Goal: Task Accomplishment & Management: Complete application form

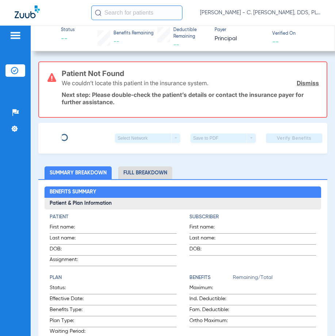
type input "[PERSON_NAME]"
type input "[DATE]"
type input "957674319"
type input "1194760"
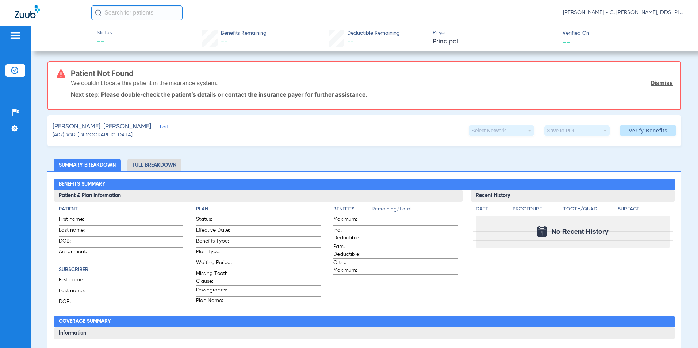
click at [335, 82] on link "Dismiss" at bounding box center [662, 82] width 22 height 7
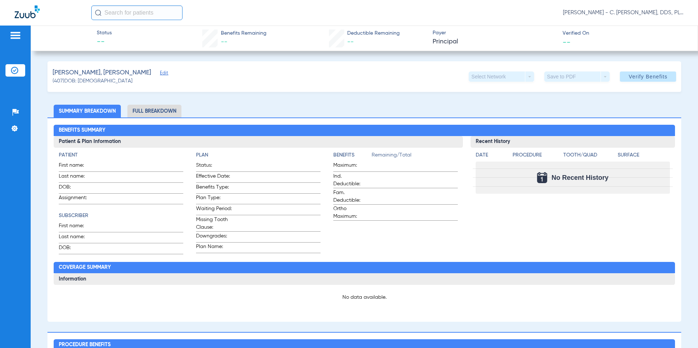
click at [160, 72] on span "Edit" at bounding box center [163, 73] width 7 height 7
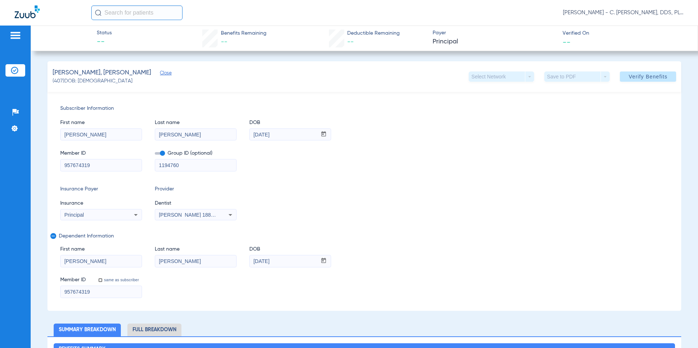
click at [266, 262] on input "[DATE]" at bounding box center [283, 262] width 67 height 12
type input "[DATE]"
click at [335, 74] on span "Verify Benefits" at bounding box center [648, 77] width 39 height 6
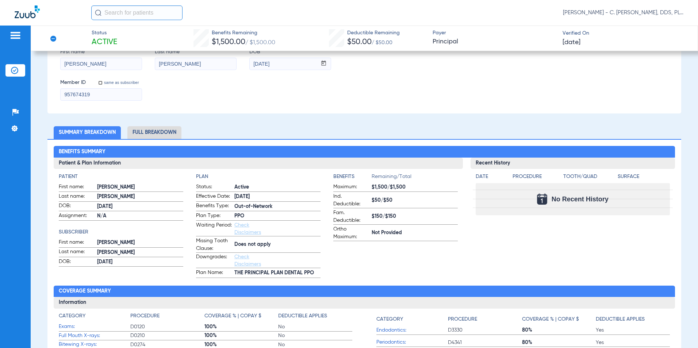
scroll to position [219, 0]
